Goal: Task Accomplishment & Management: Manage account settings

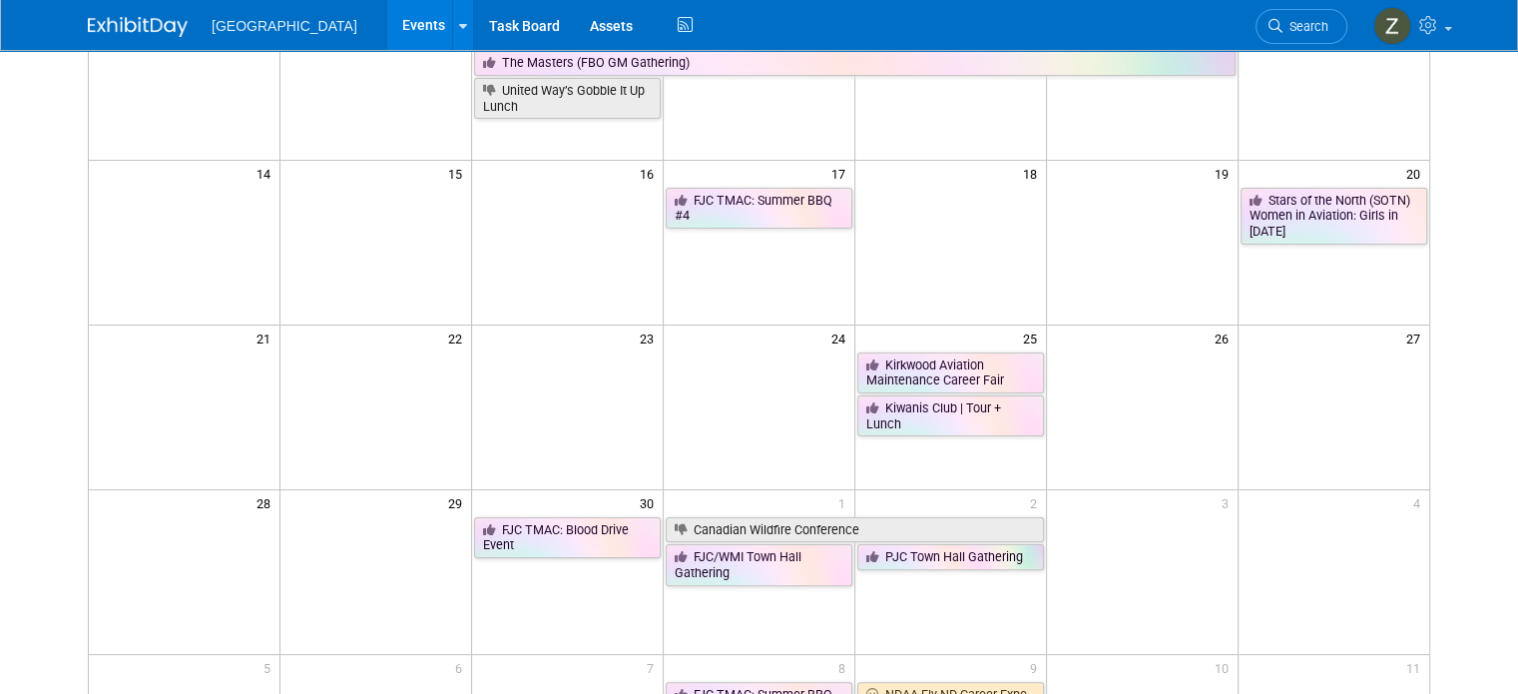
scroll to position [389, 0]
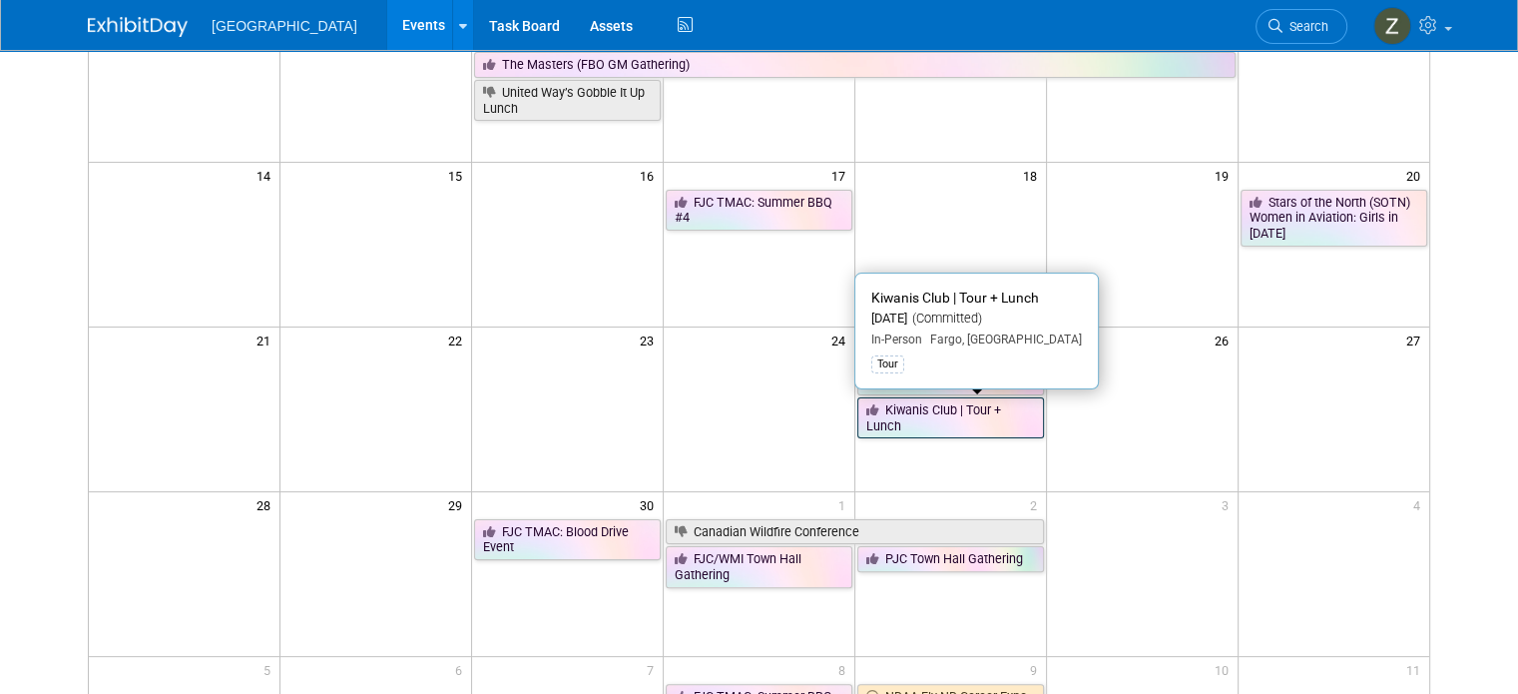
click at [961, 412] on link "Kiwanis Club | Tour + Lunch" at bounding box center [950, 417] width 187 height 41
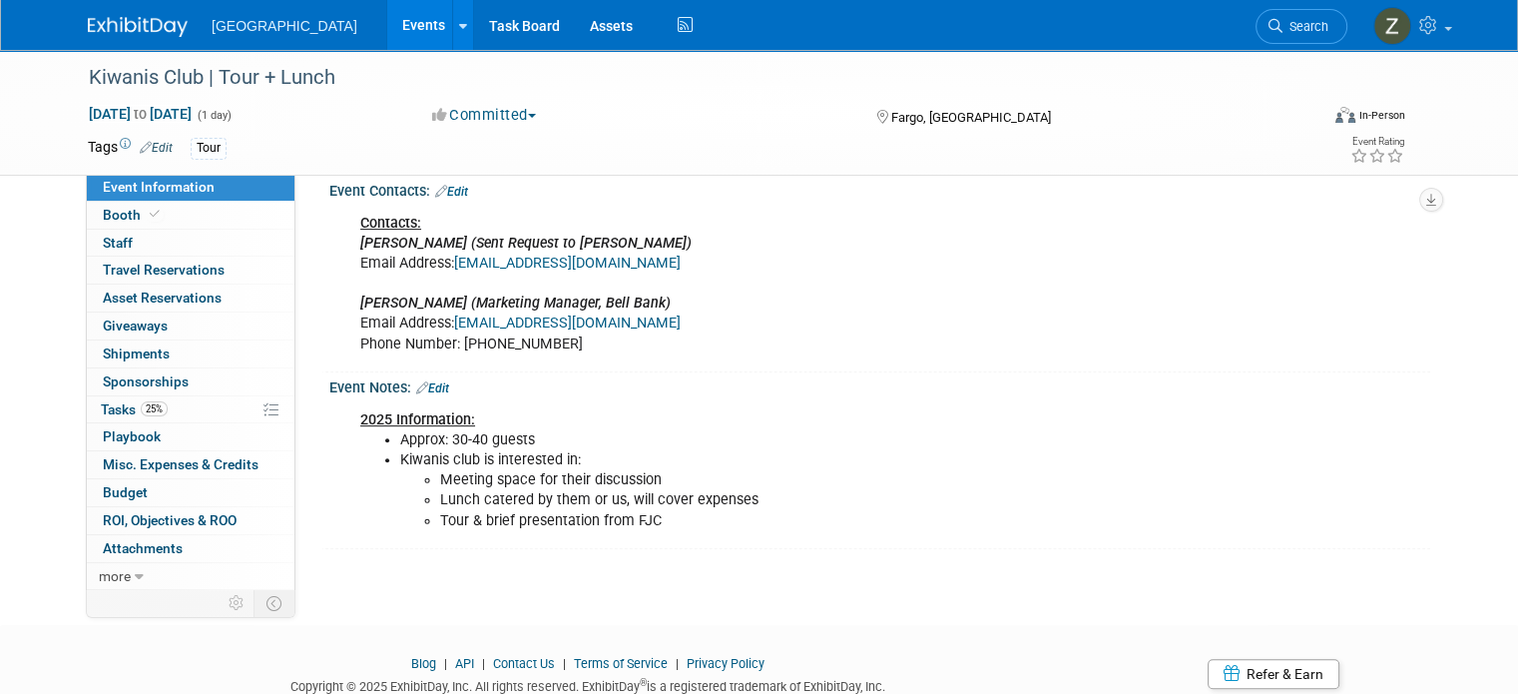
scroll to position [521, 0]
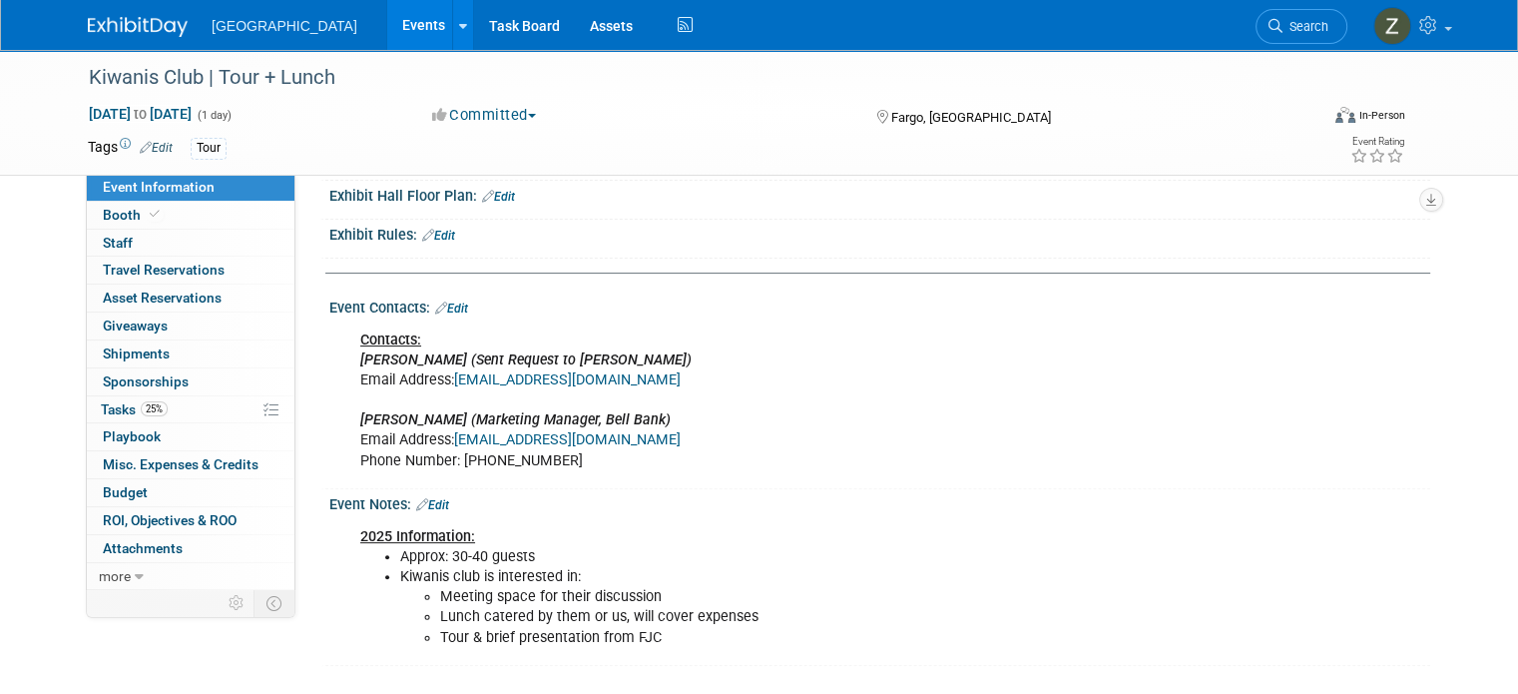
click at [435, 301] on link "Edit" at bounding box center [451, 308] width 33 height 14
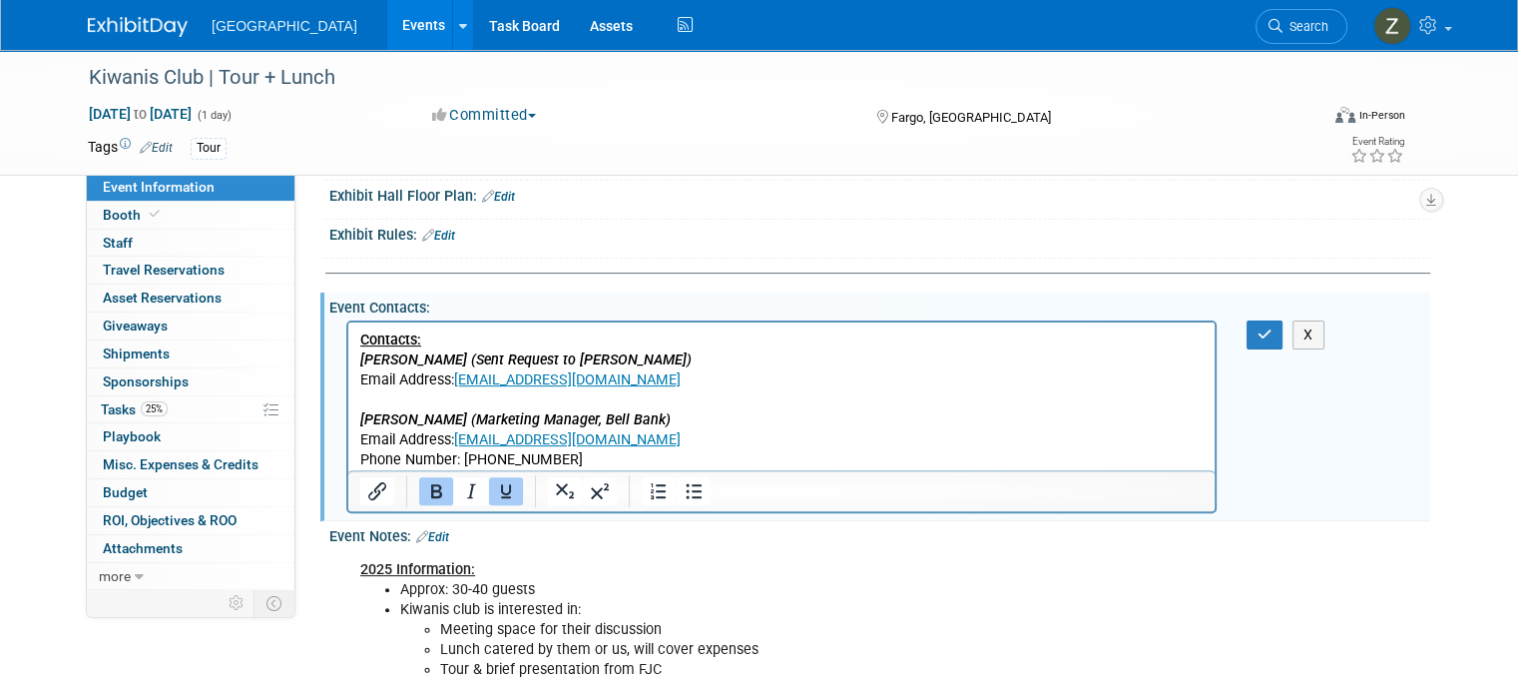
scroll to position [0, 0]
drag, startPoint x: 403, startPoint y: 424, endPoint x: 369, endPoint y: 427, distance: 34.1
click at [369, 427] on b "Andrew Dawson (Marketing Manager, Bell Bank)" at bounding box center [515, 419] width 310 height 17
click at [1268, 315] on div "Contacts: Tom Dawson (Sent Request to Jim) Email Address: tcdawson51@gmail.com …" at bounding box center [877, 320] width 1076 height 10
click at [1272, 330] on icon "button" at bounding box center [1265, 334] width 15 height 14
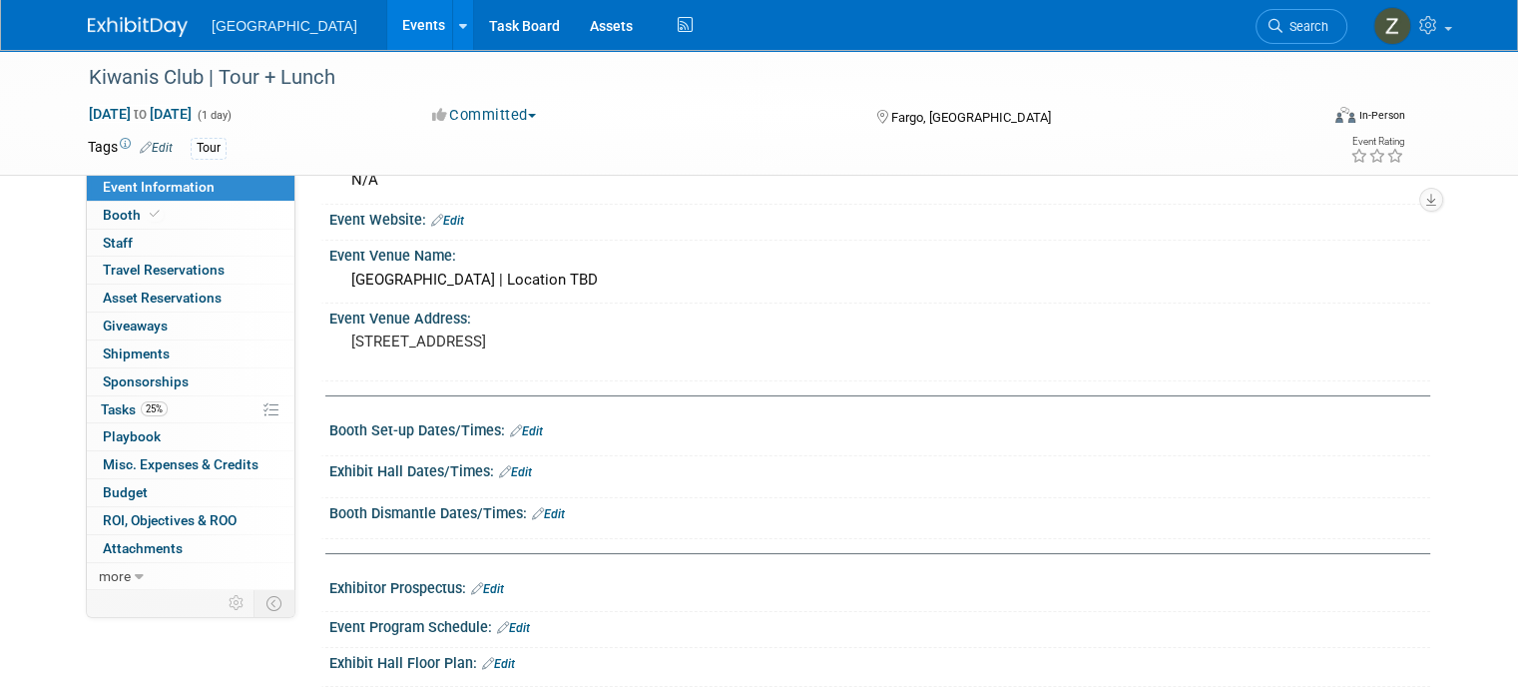
scroll to position [12, 0]
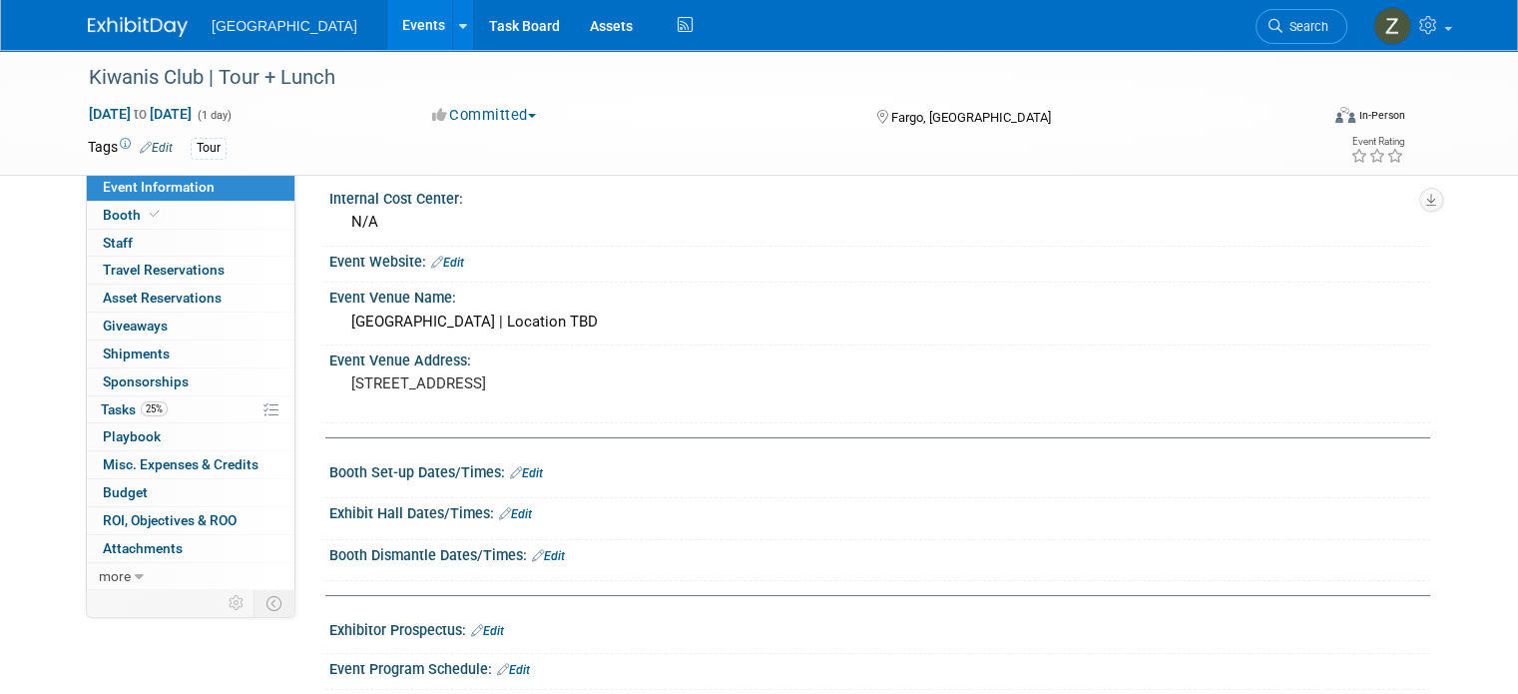
click at [387, 35] on link "Events" at bounding box center [423, 25] width 73 height 50
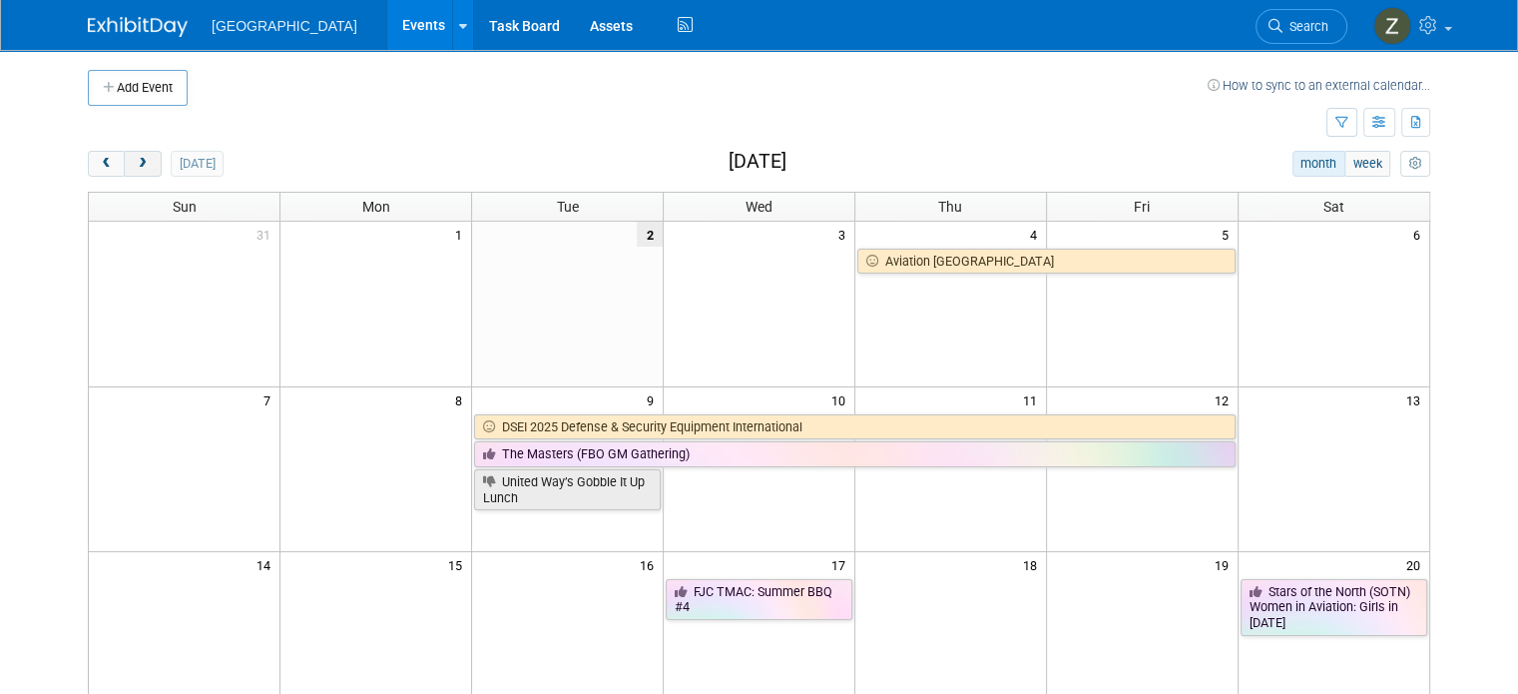
click at [124, 173] on button "next" at bounding box center [142, 164] width 37 height 26
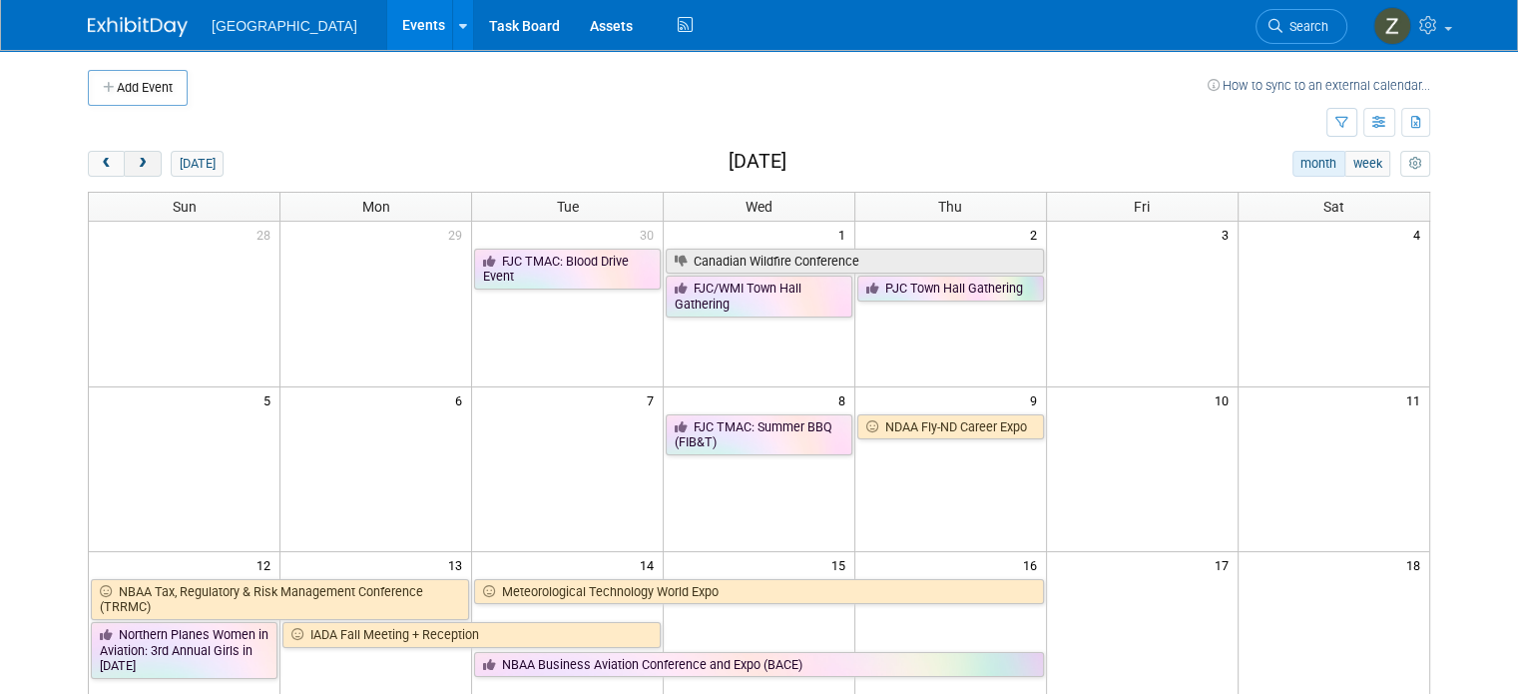
click at [124, 171] on button "next" at bounding box center [142, 164] width 37 height 26
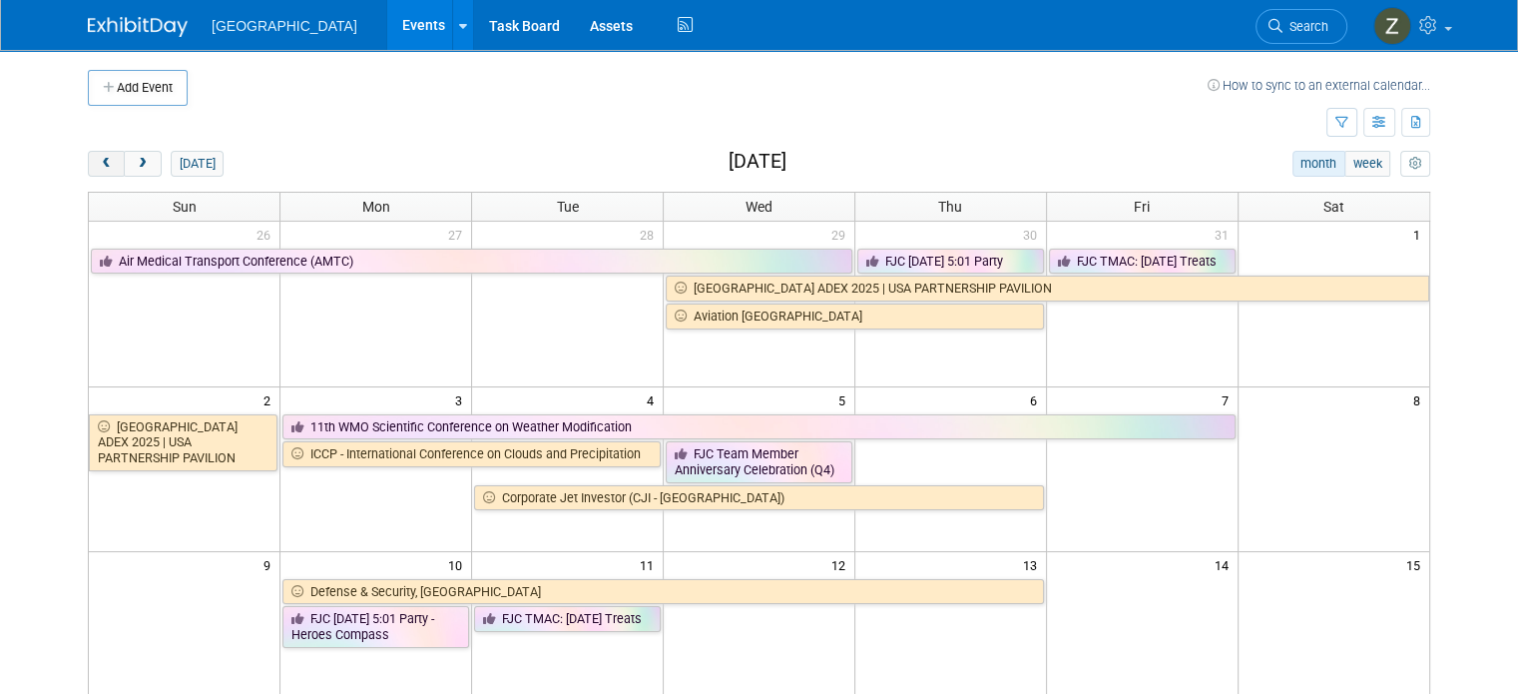
click at [99, 165] on span "prev" at bounding box center [106, 164] width 15 height 13
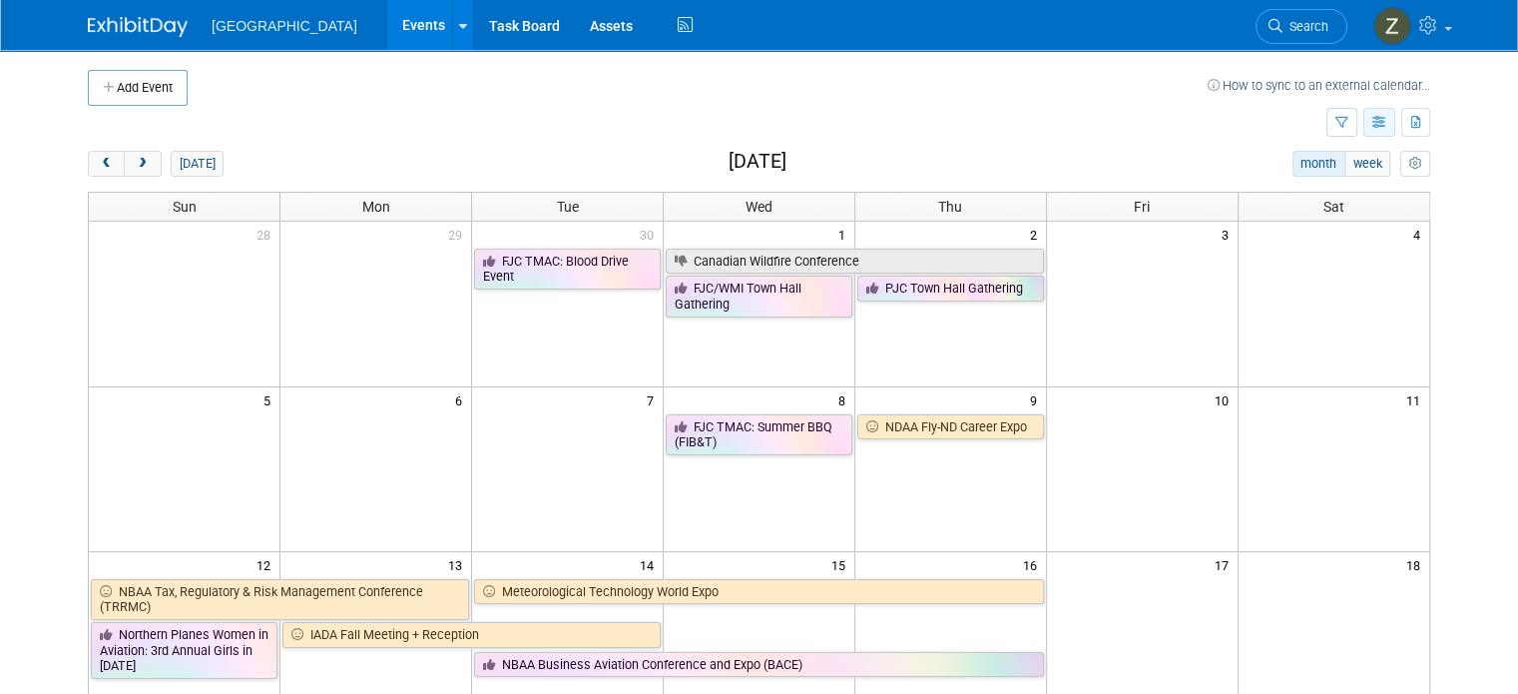
click at [1387, 124] on icon "button" at bounding box center [1379, 123] width 15 height 13
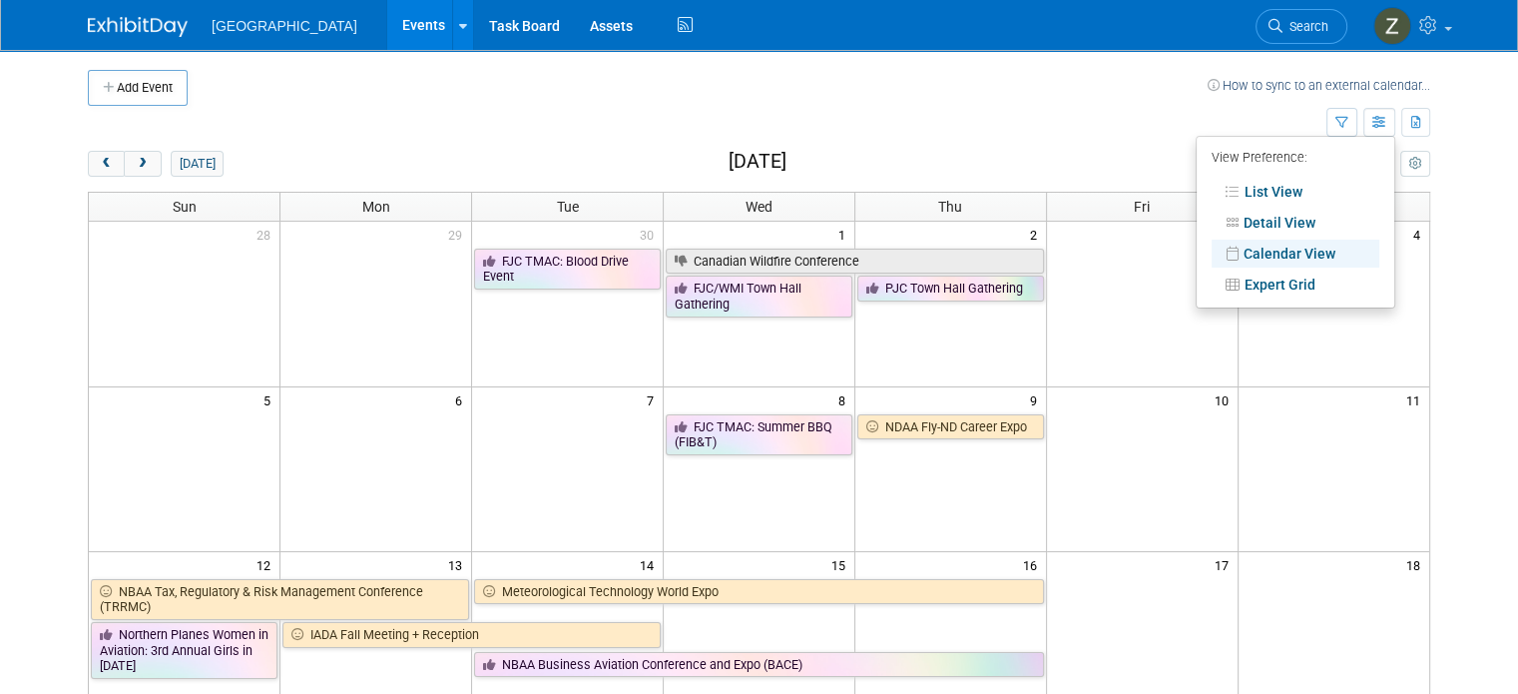
click at [1154, 109] on td at bounding box center [707, 123] width 1239 height 35
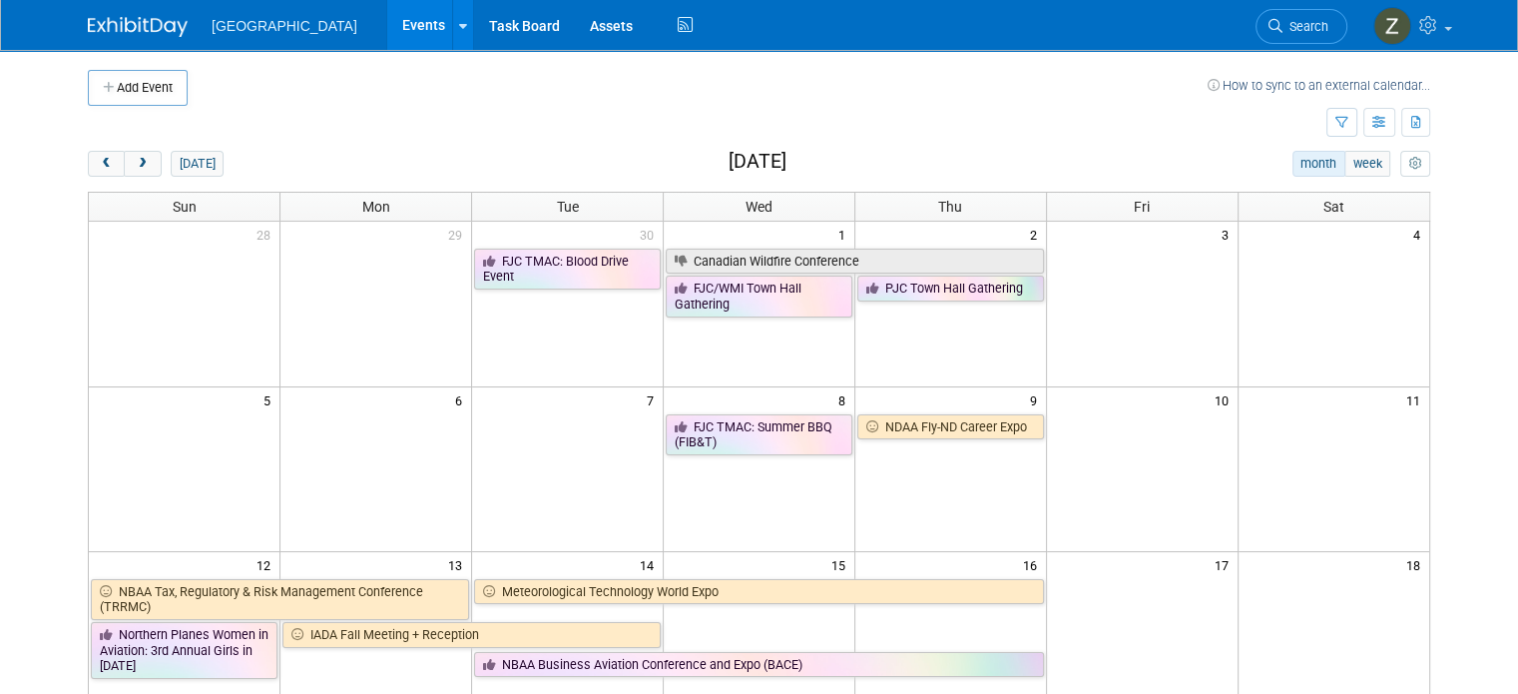
click at [1255, 85] on link "How to sync to an external calendar..." at bounding box center [1319, 85] width 223 height 15
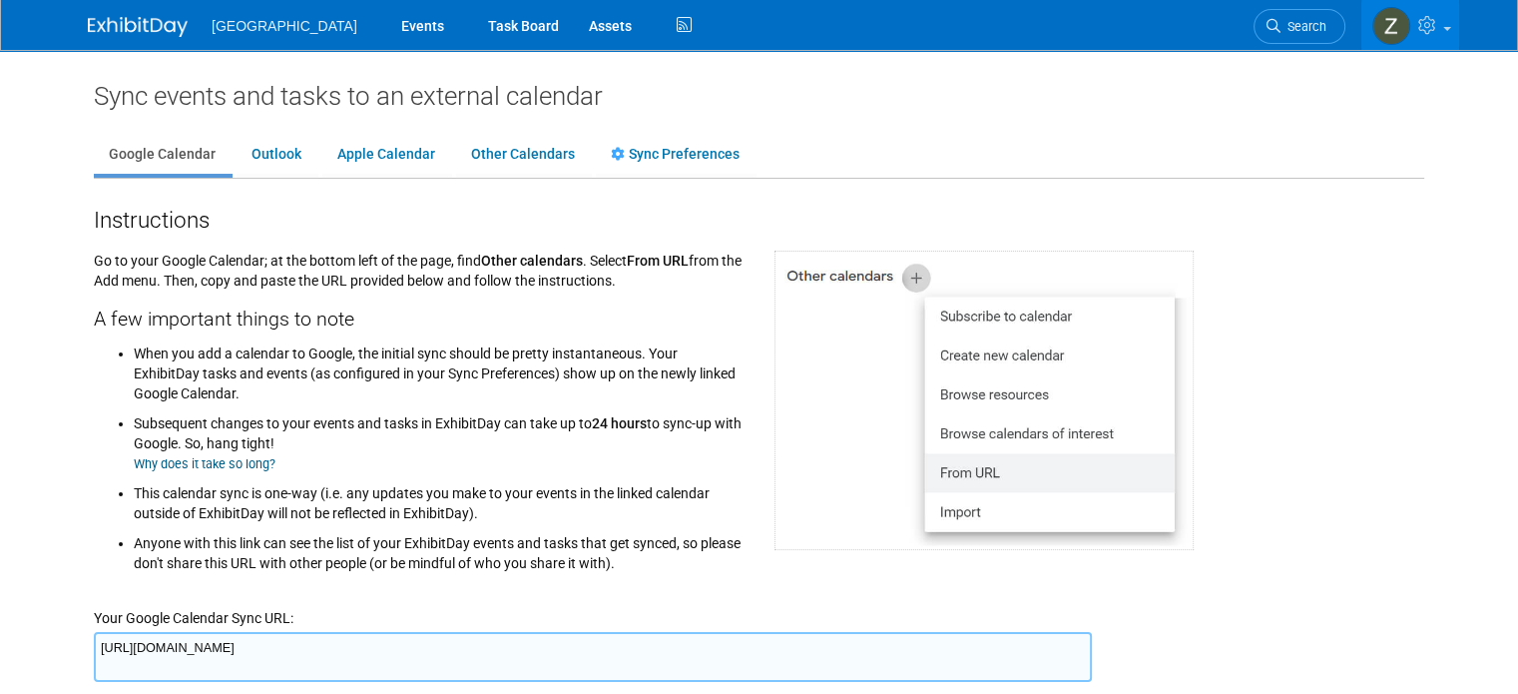
scroll to position [68, 0]
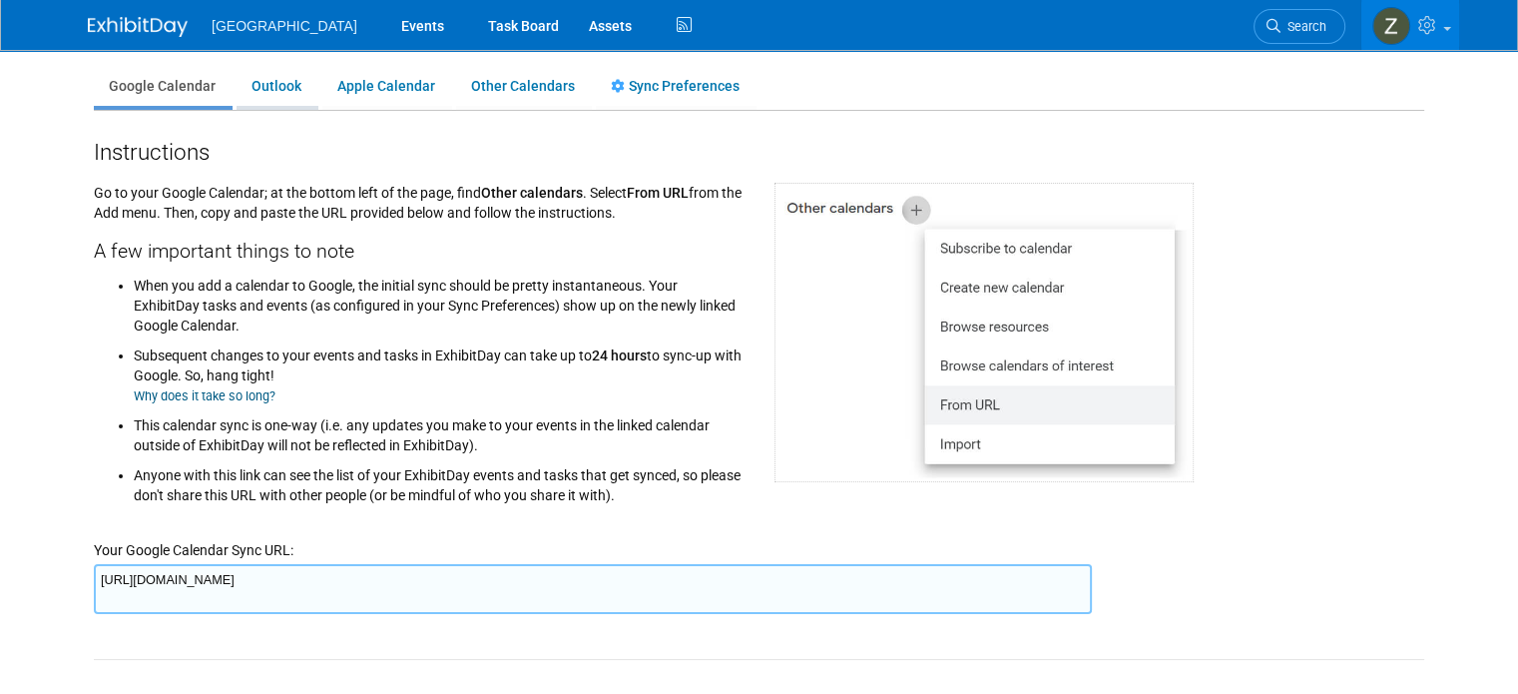
click at [254, 107] on li "Outlook" at bounding box center [278, 89] width 82 height 42
click at [257, 86] on link "Outlook" at bounding box center [277, 87] width 80 height 38
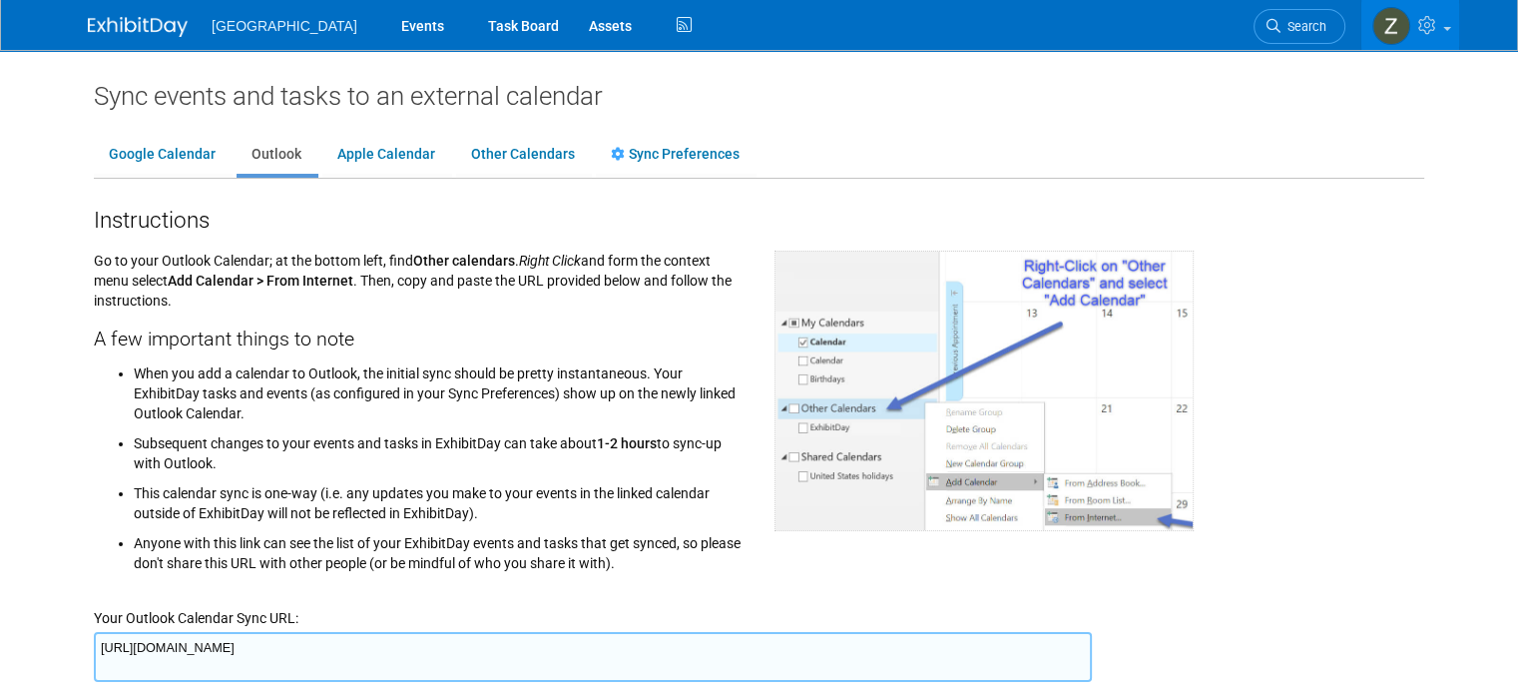
scroll to position [0, 0]
click at [386, 16] on link "Events" at bounding box center [422, 25] width 73 height 50
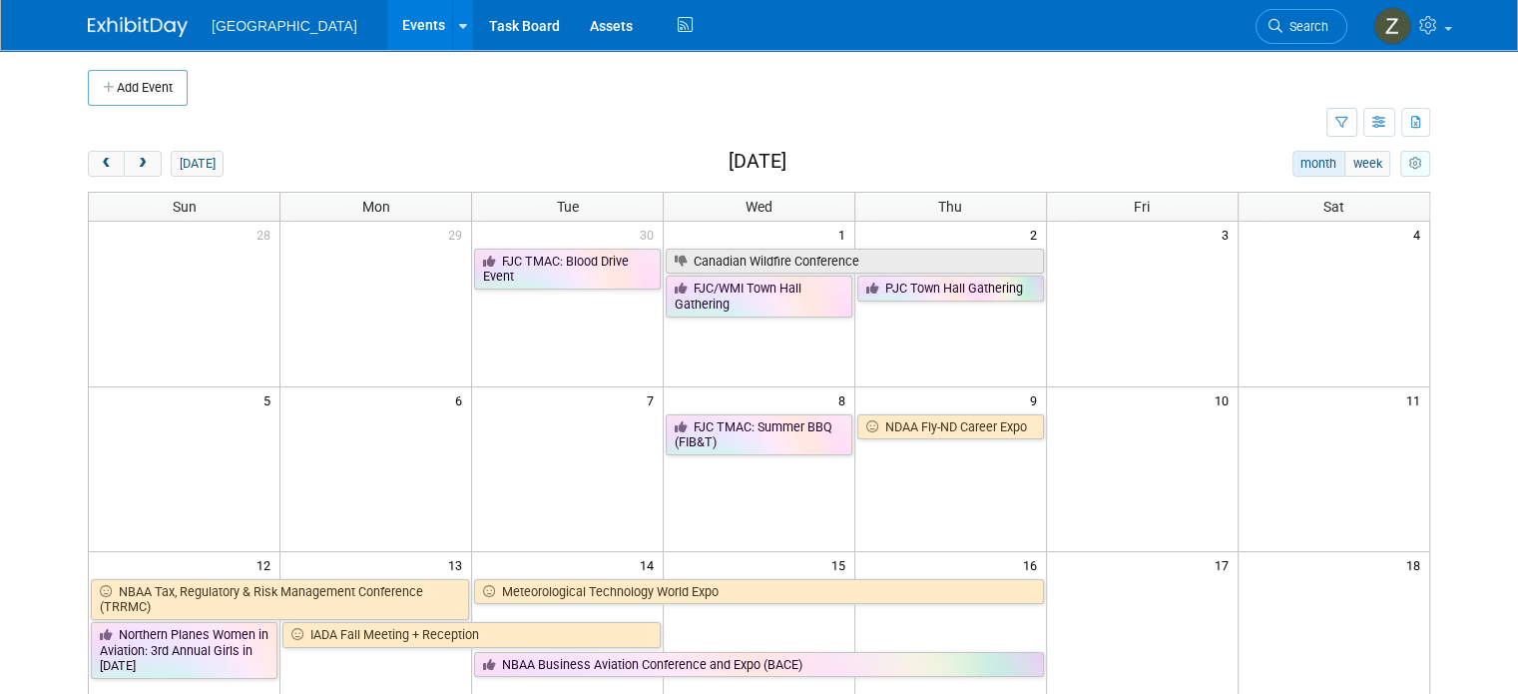
click at [1421, 158] on icon "myCustomButton" at bounding box center [1414, 164] width 13 height 13
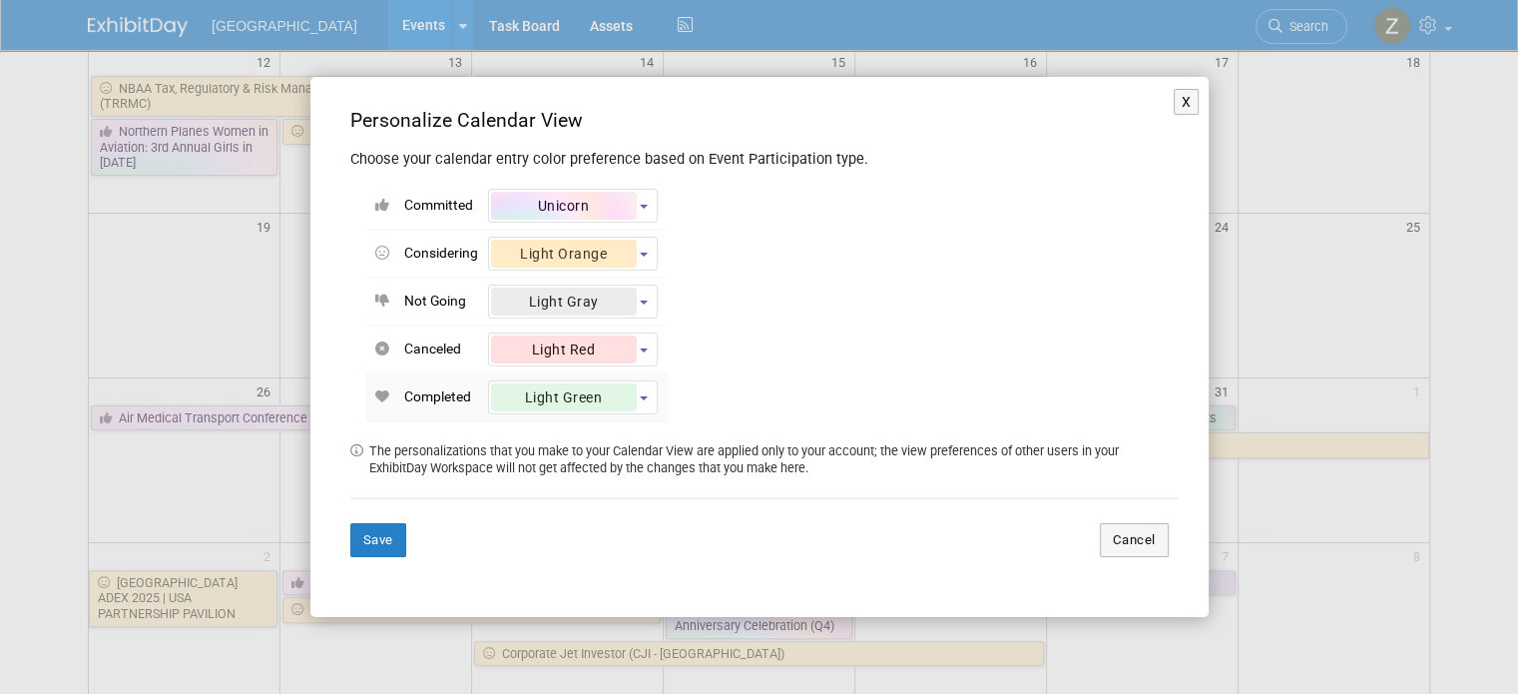
scroll to position [523, 0]
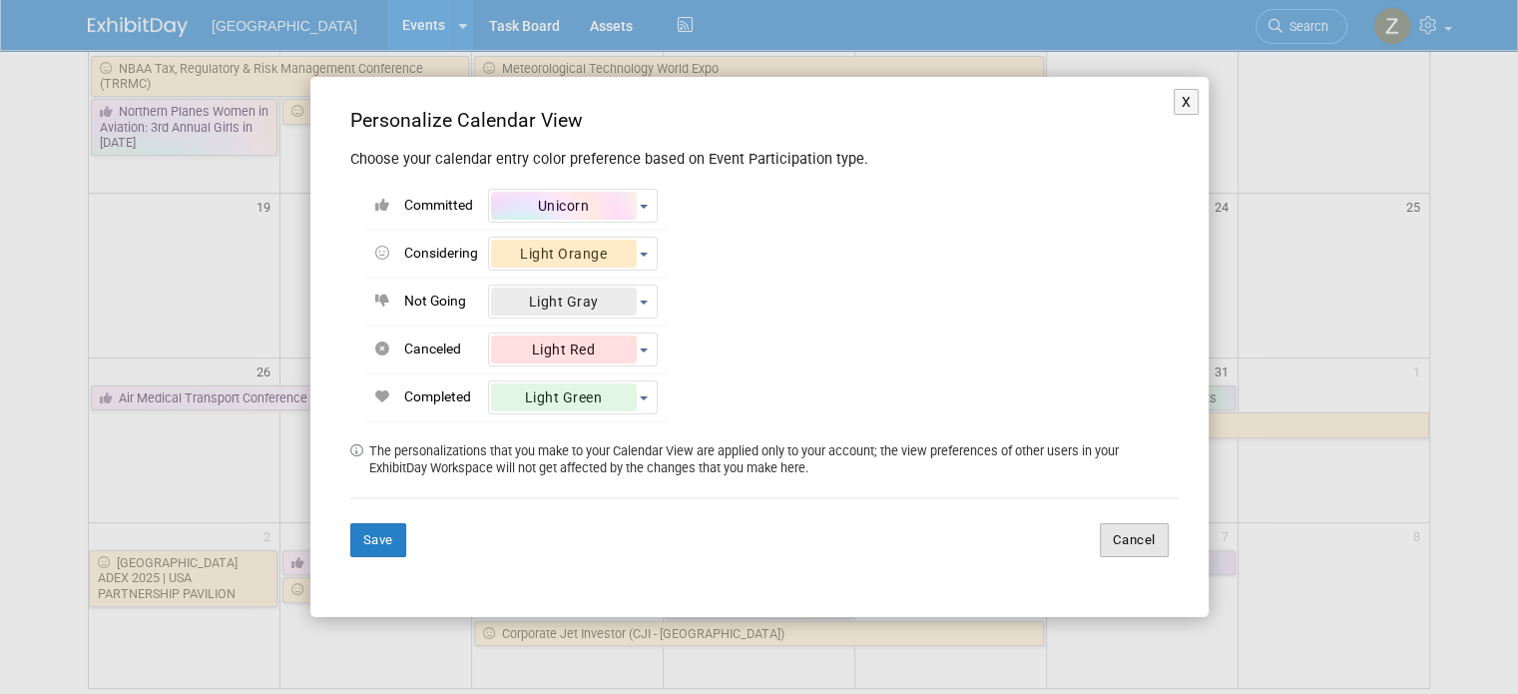
click at [1114, 546] on button "Cancel" at bounding box center [1134, 540] width 69 height 34
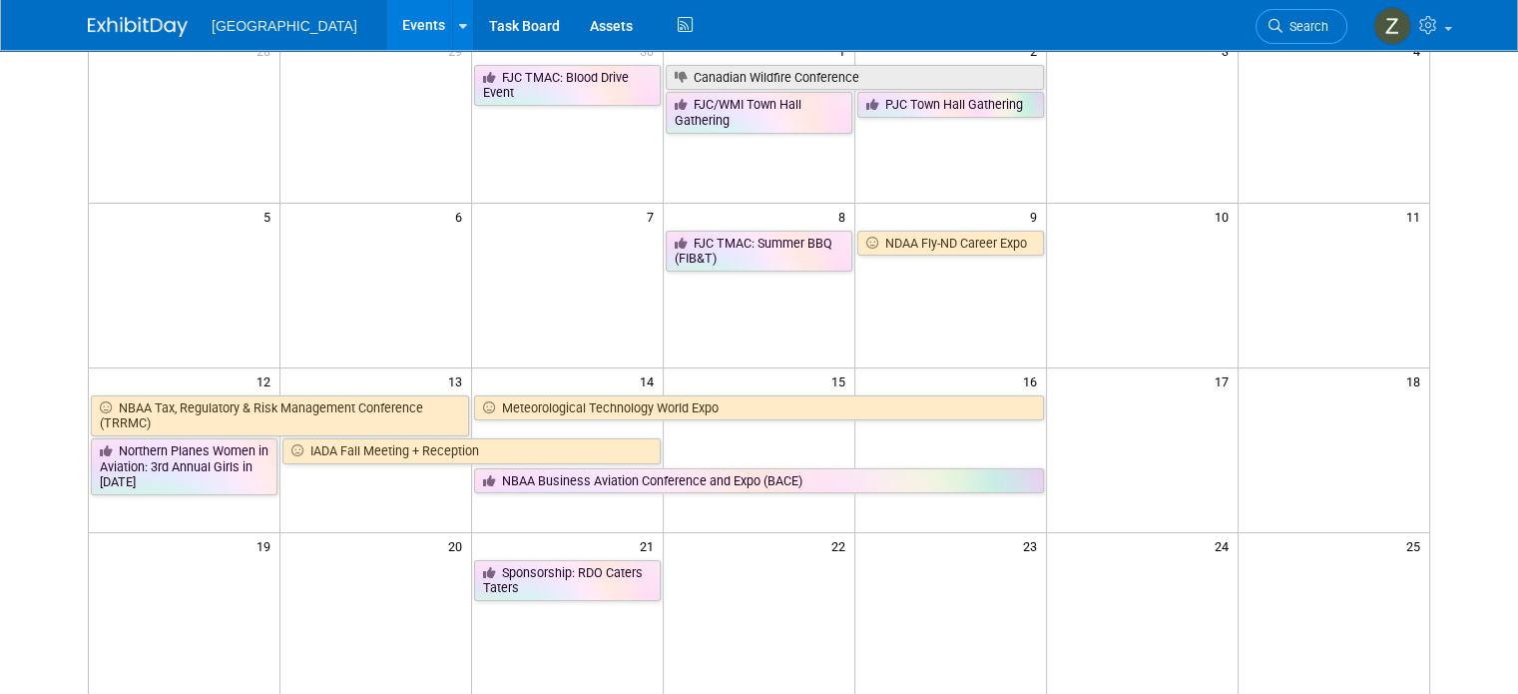
scroll to position [0, 0]
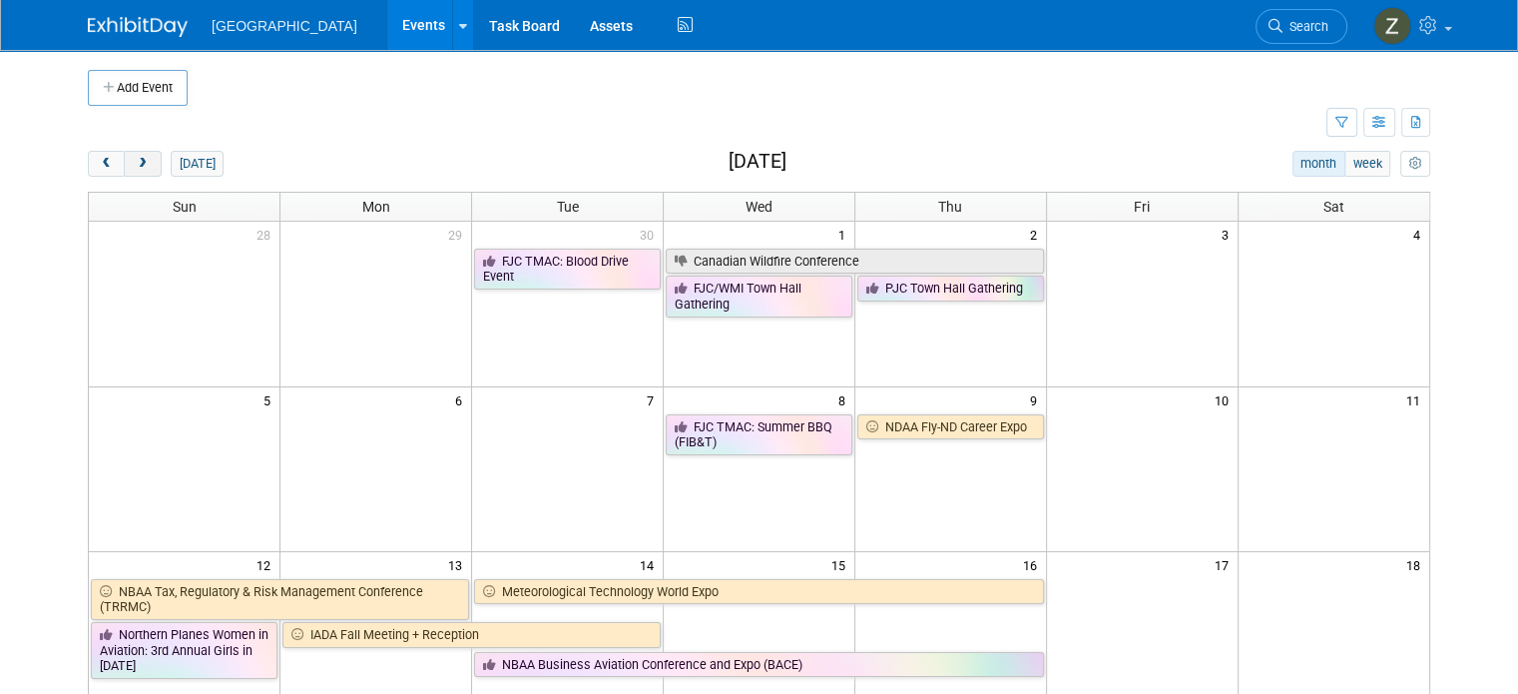
click at [135, 164] on span "next" at bounding box center [142, 164] width 15 height 13
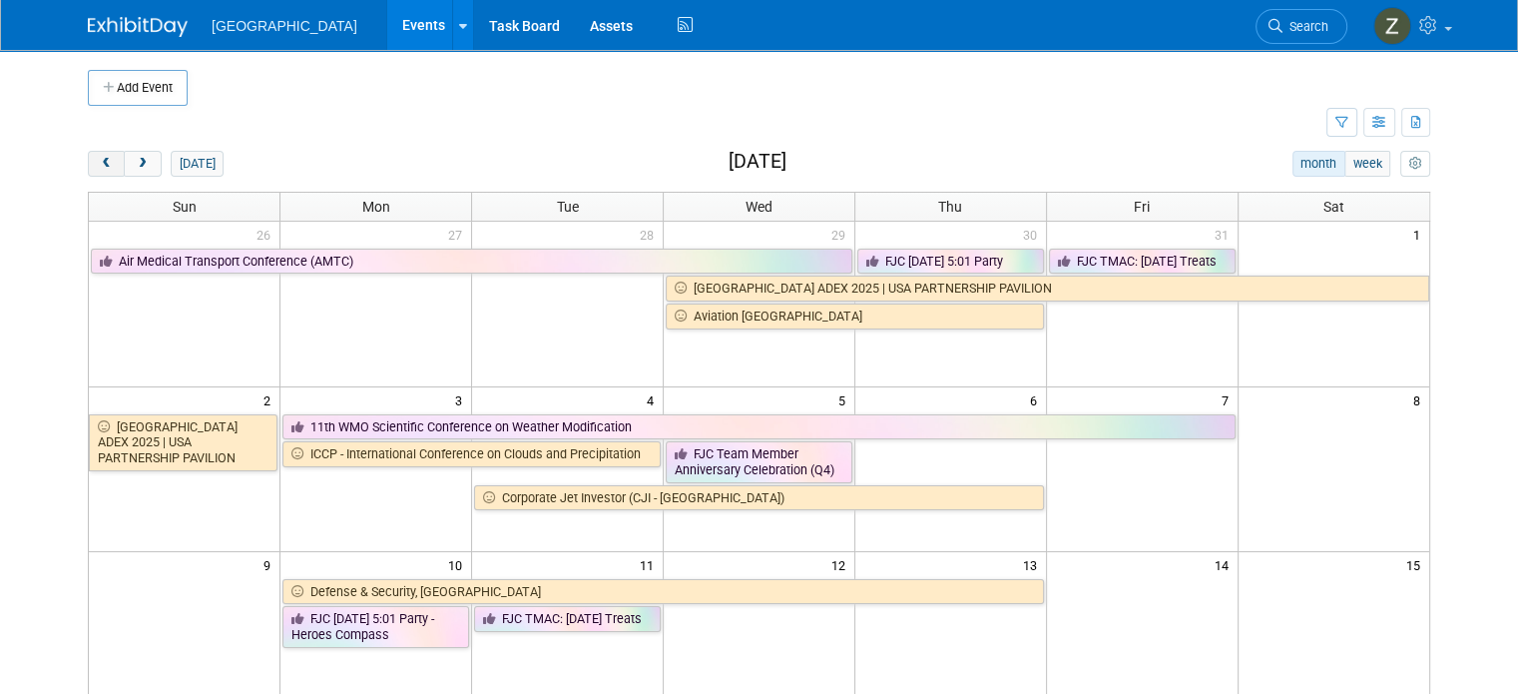
click at [99, 167] on span "prev" at bounding box center [106, 164] width 15 height 13
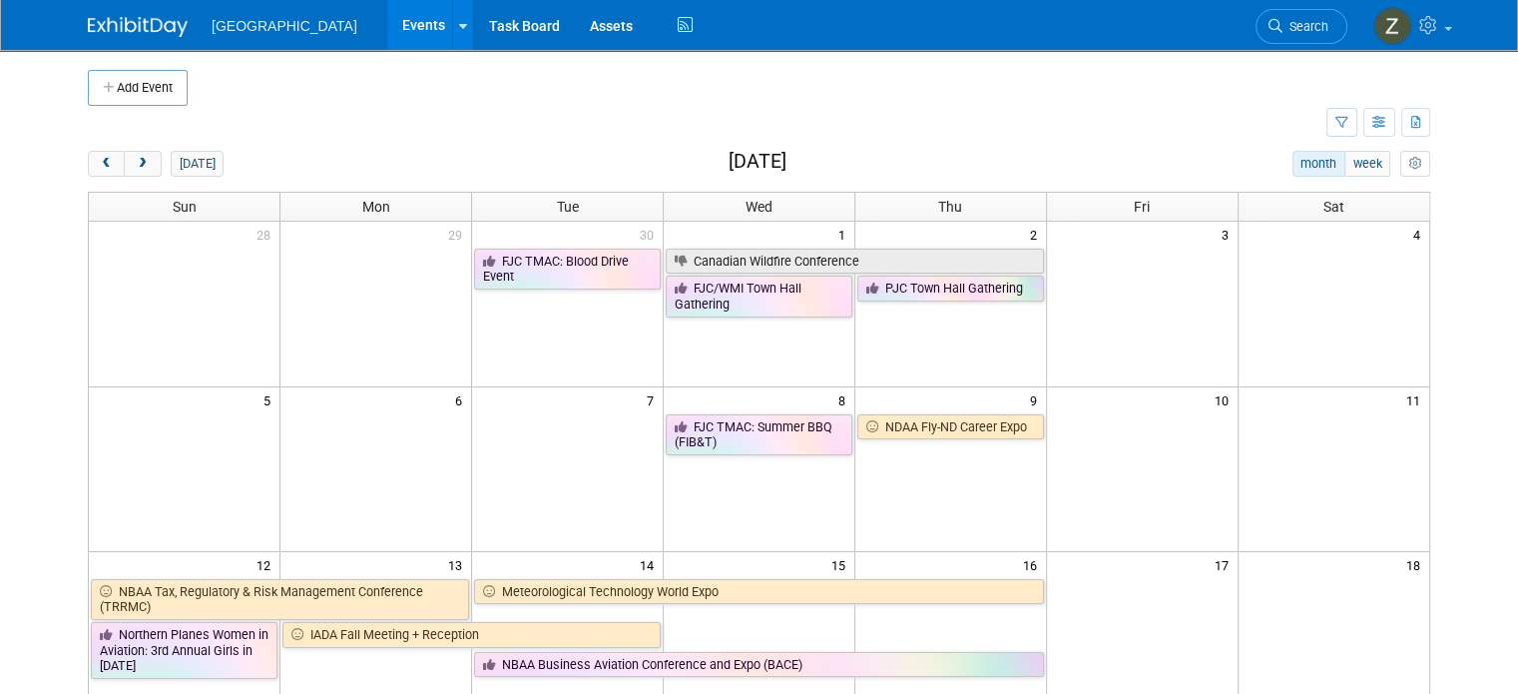
scroll to position [16, 0]
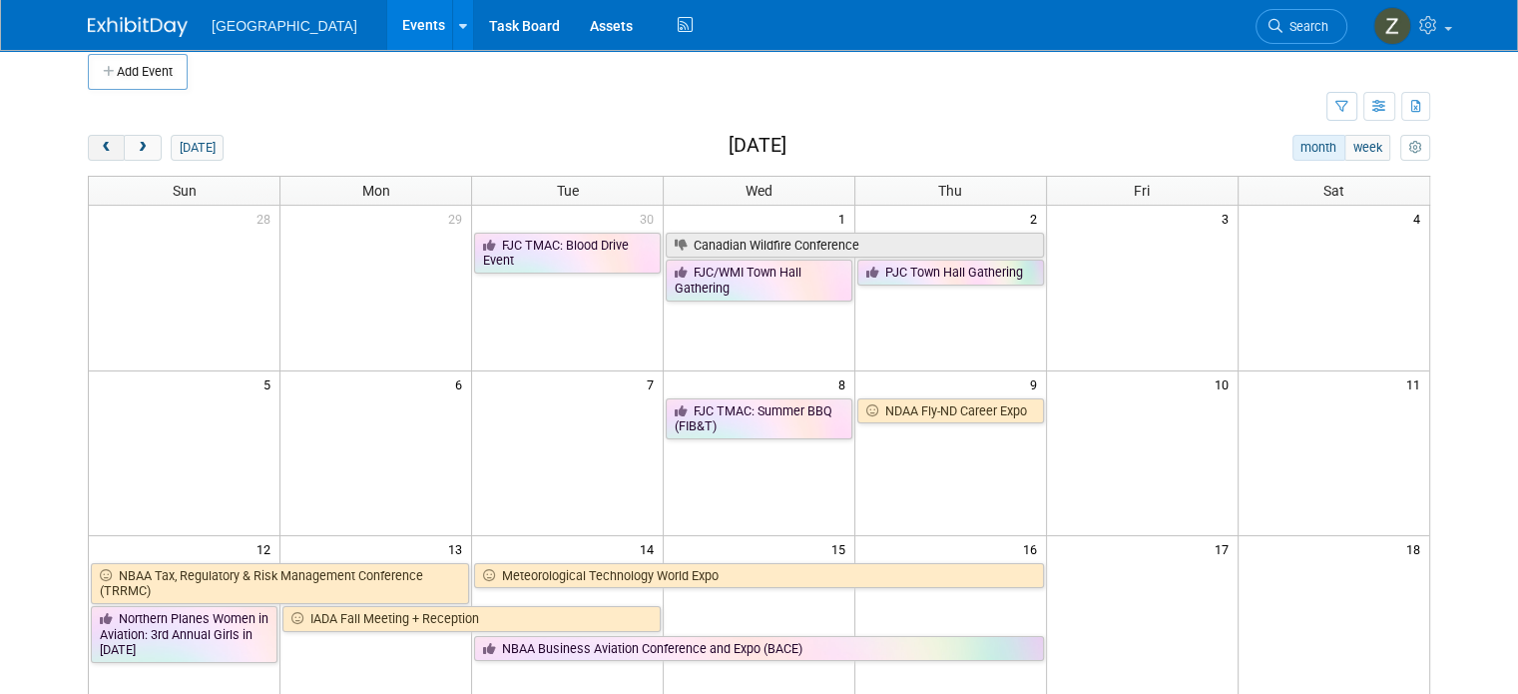
click at [99, 142] on span "prev" at bounding box center [106, 148] width 15 height 13
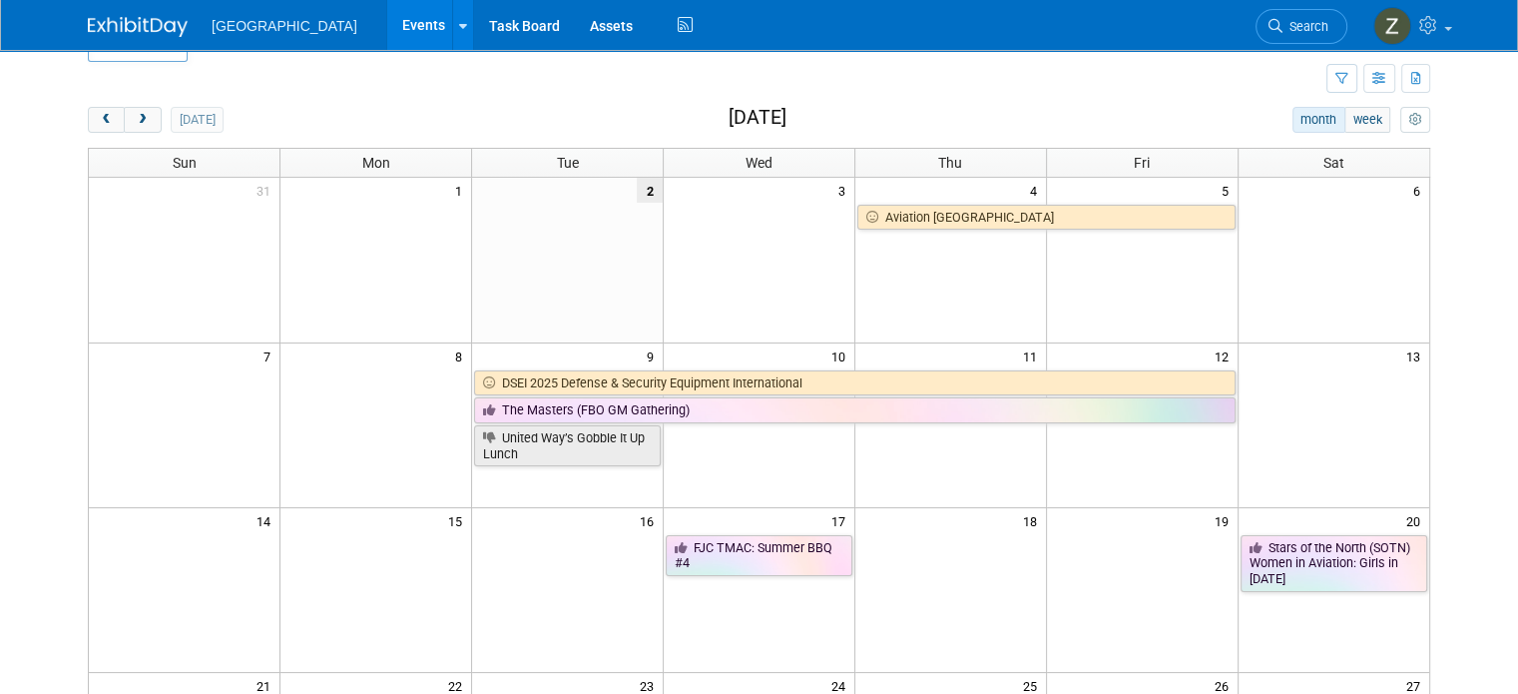
scroll to position [47, 0]
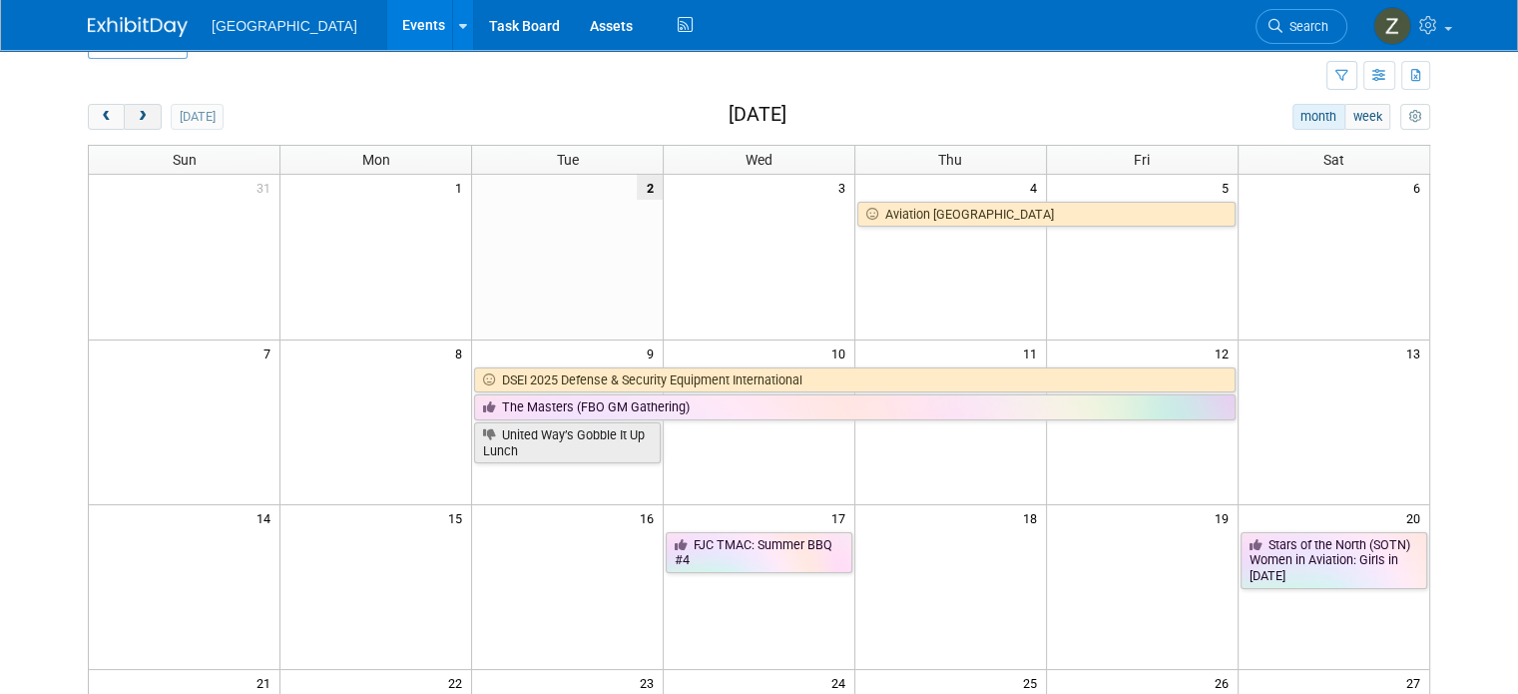
click at [132, 120] on button "next" at bounding box center [142, 117] width 37 height 26
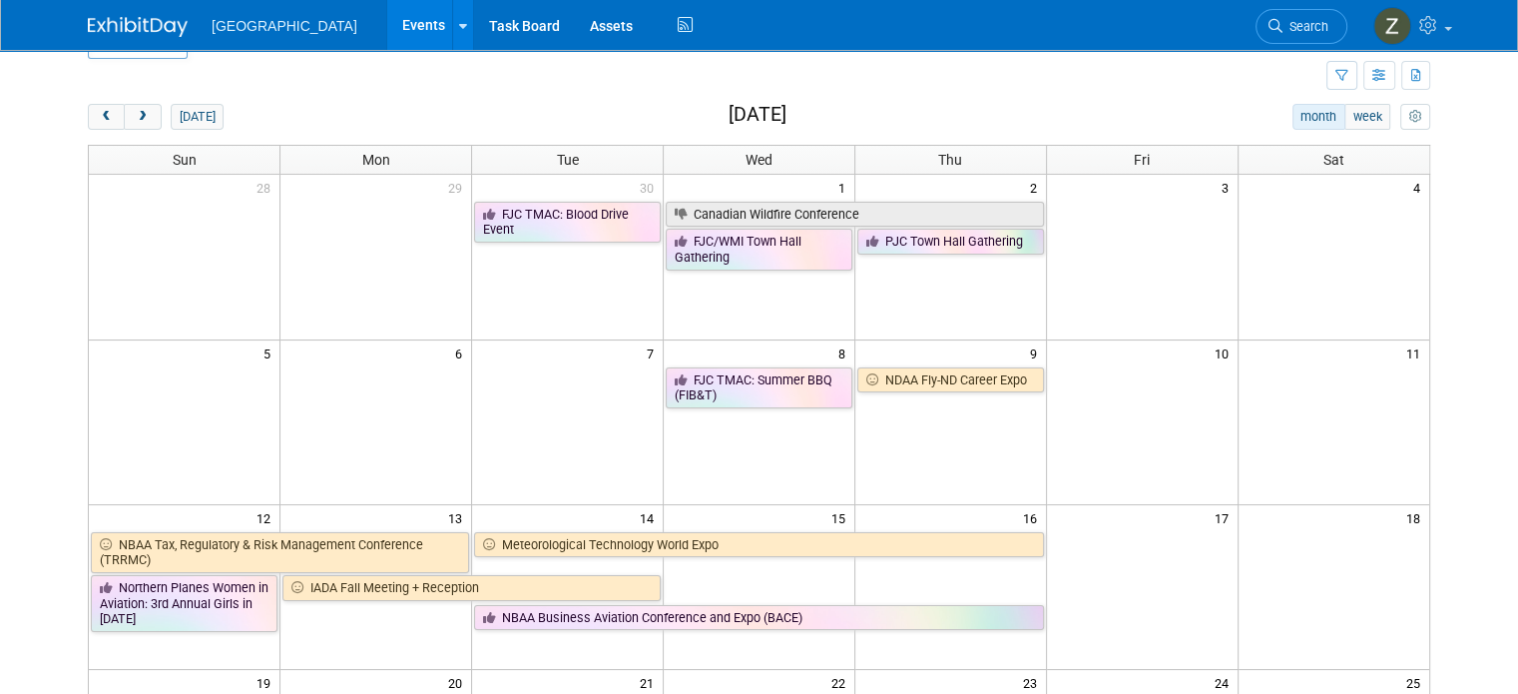
drag, startPoint x: 364, startPoint y: 494, endPoint x: 271, endPoint y: 120, distance: 385.6
click at [271, 120] on div "[DATE] month week [DATE] Sun Mon Tue Wed Thu Fri Sat 28 29 30 1 2 3 4 FJC TMAC:…" at bounding box center [759, 634] width 1342 height 1061
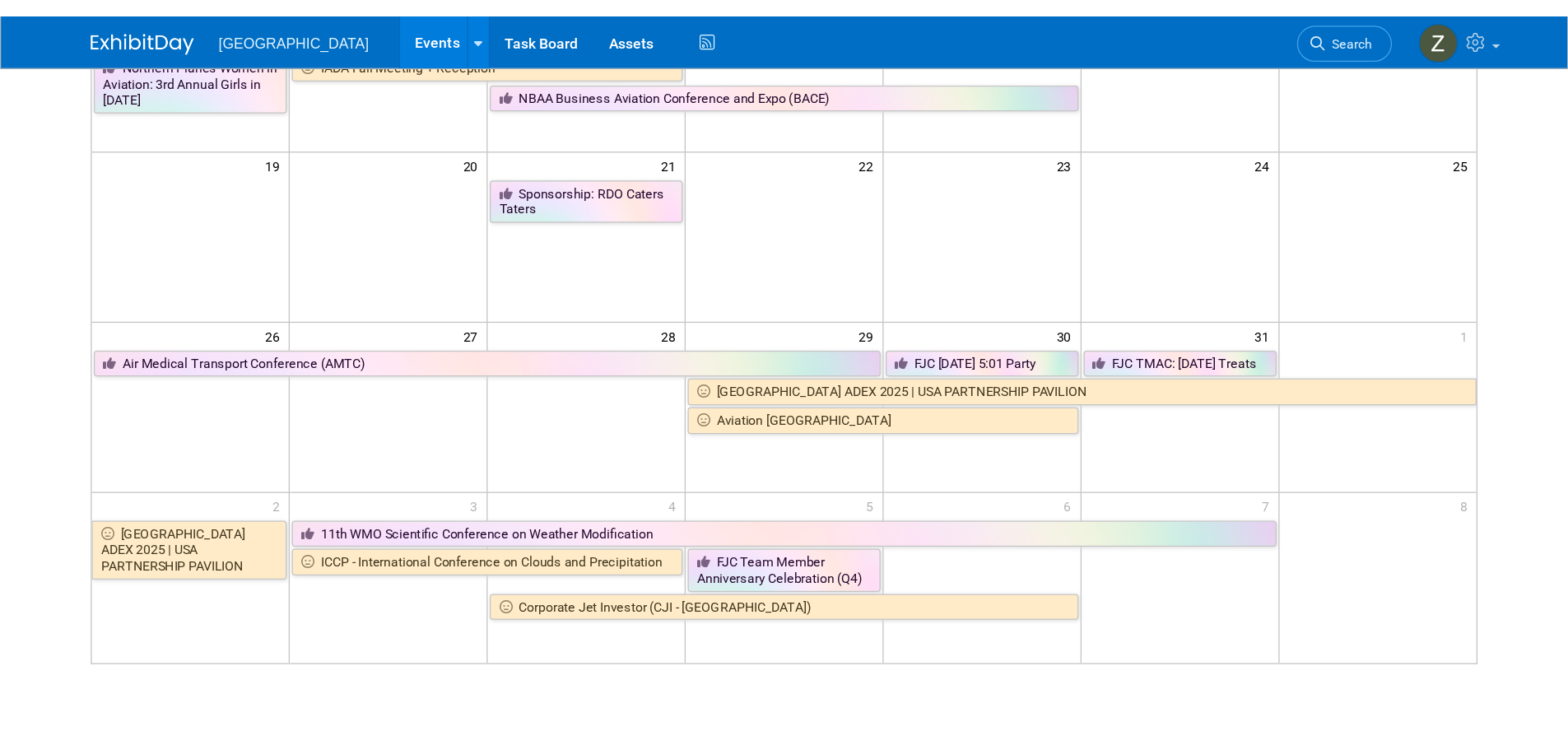
scroll to position [127, 0]
